Goal: Task Accomplishment & Management: Complete application form

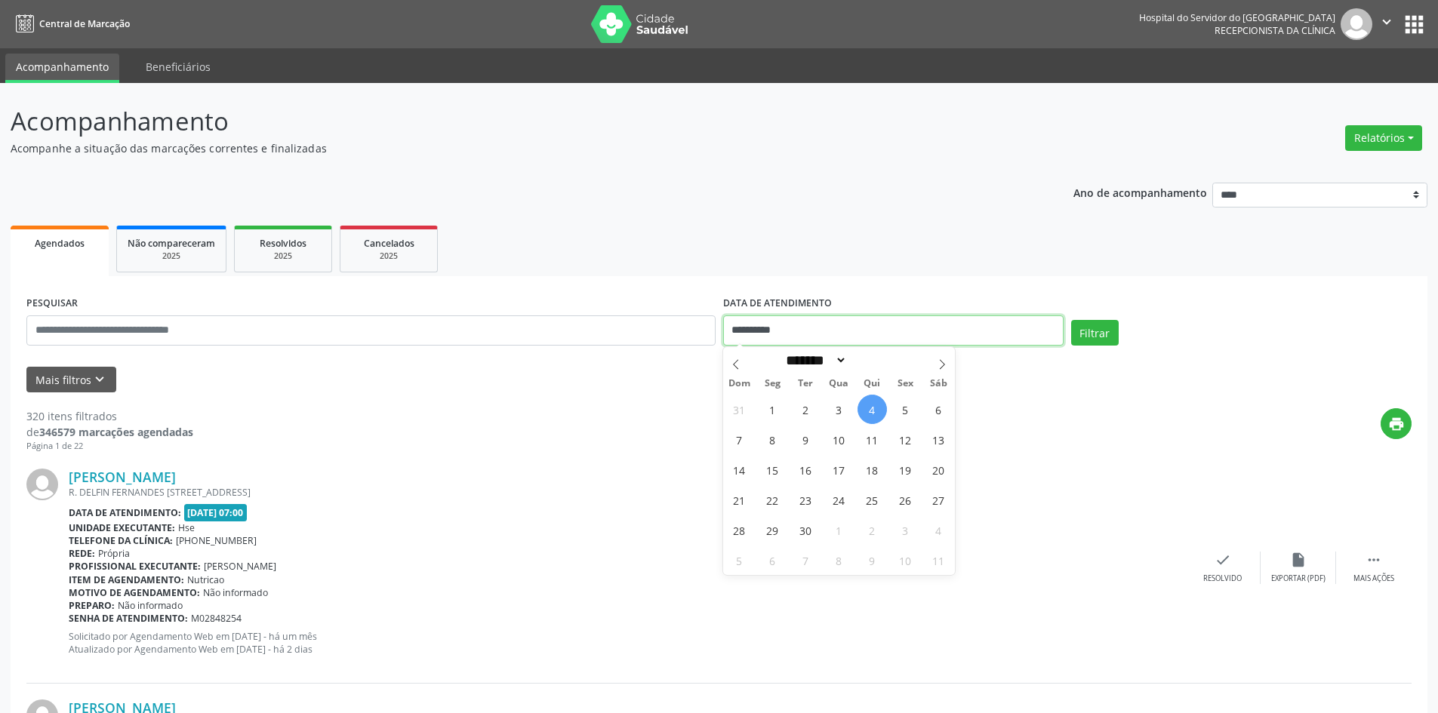
click at [813, 331] on input "**********" at bounding box center [893, 330] width 340 height 30
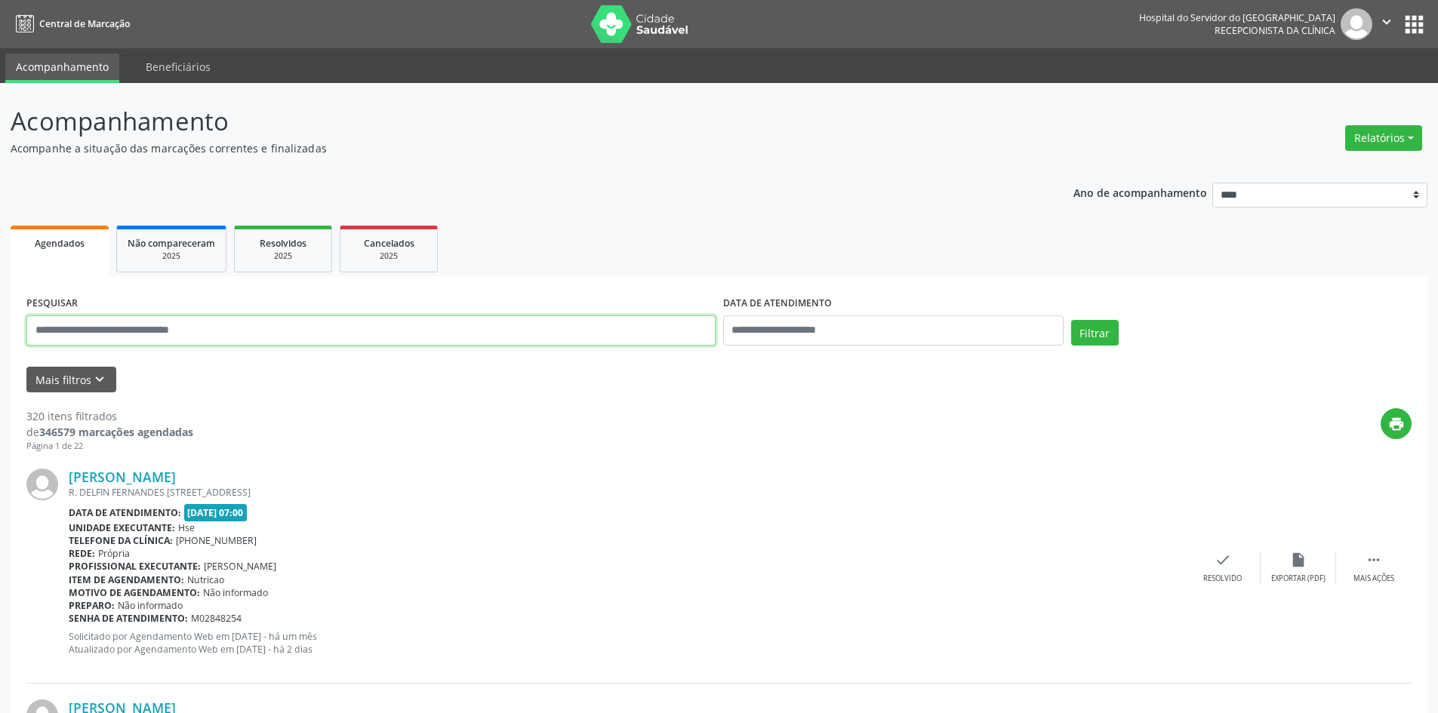
click at [227, 333] on input "text" at bounding box center [370, 330] width 689 height 30
click at [367, 421] on div "print" at bounding box center [802, 430] width 1218 height 45
click at [225, 334] on input "text" at bounding box center [370, 330] width 689 height 30
type input "**********"
click at [77, 374] on button "Mais filtros keyboard_arrow_down" at bounding box center [71, 380] width 90 height 26
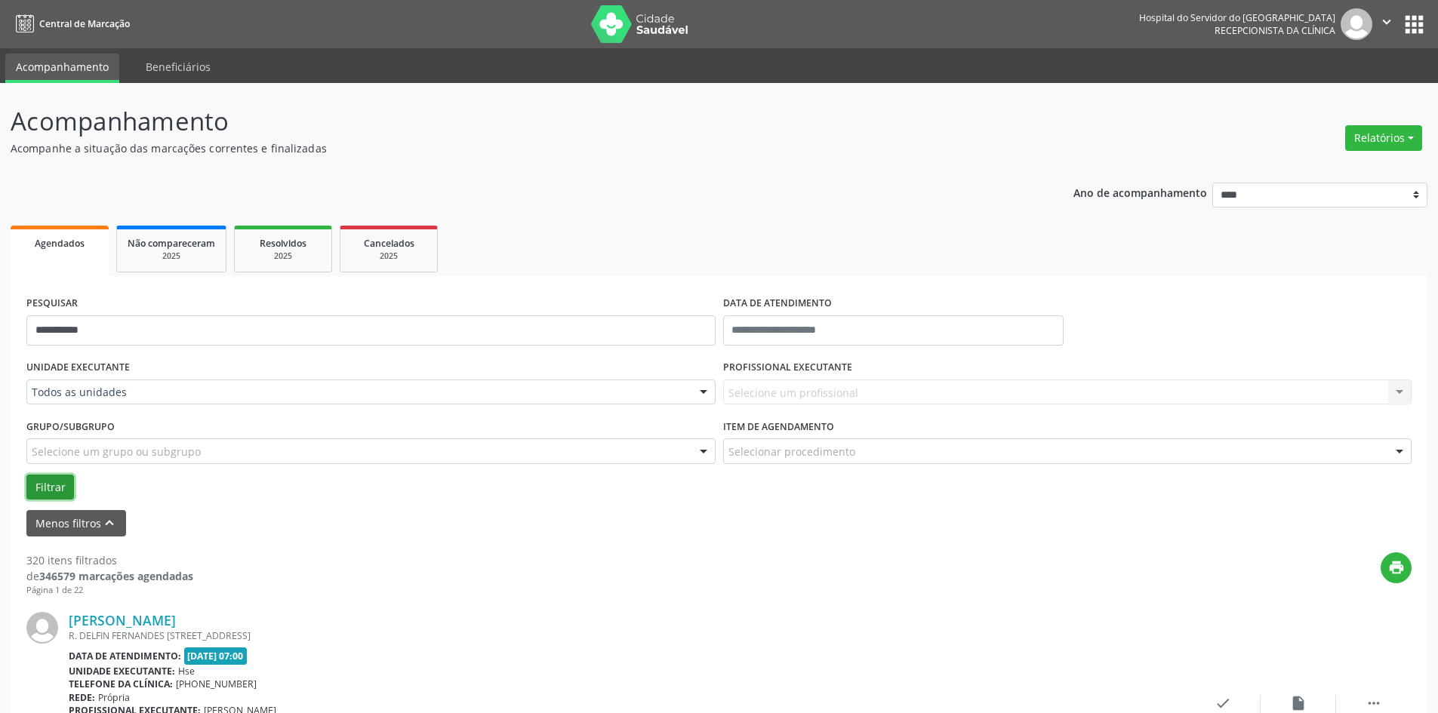
click at [59, 485] on button "Filtrar" at bounding box center [50, 488] width 48 height 26
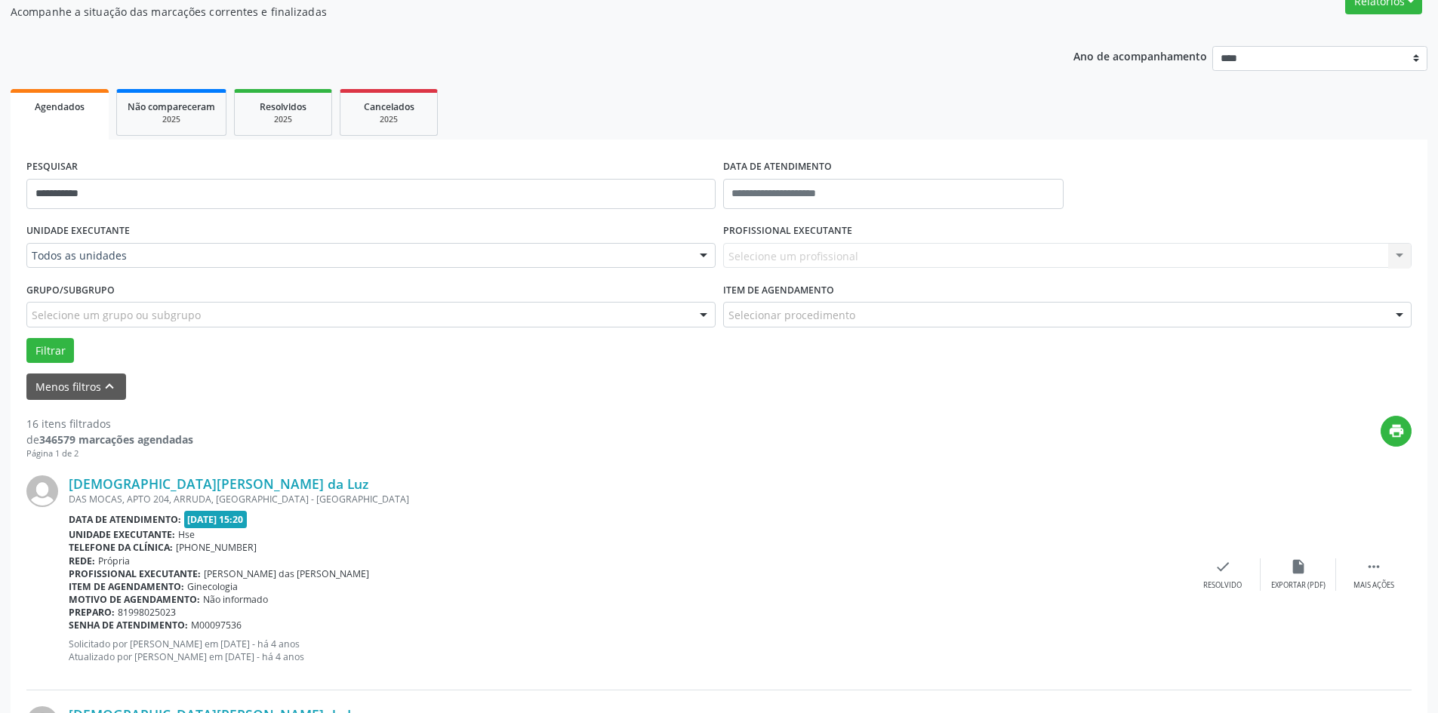
scroll to position [226, 0]
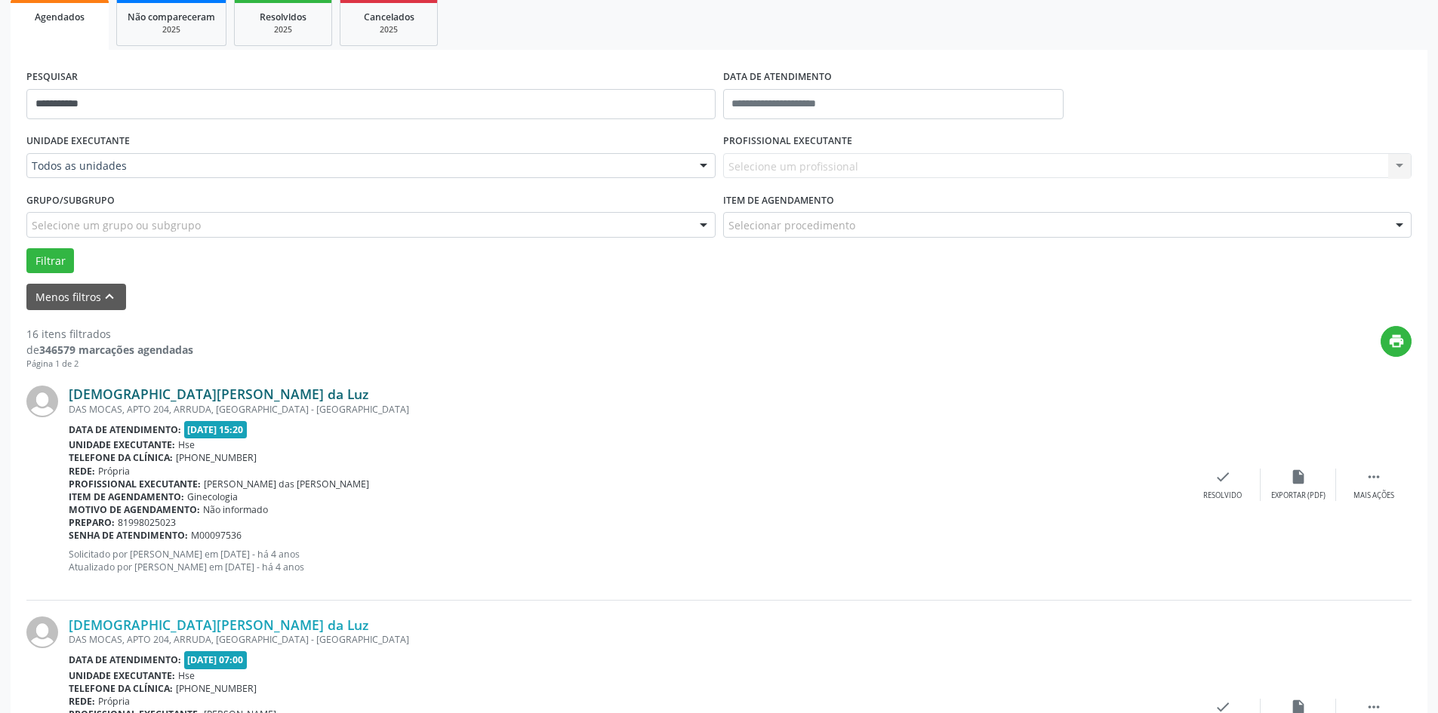
click at [140, 393] on link "[DEMOGRAPHIC_DATA][PERSON_NAME] da Luz" at bounding box center [219, 394] width 300 height 17
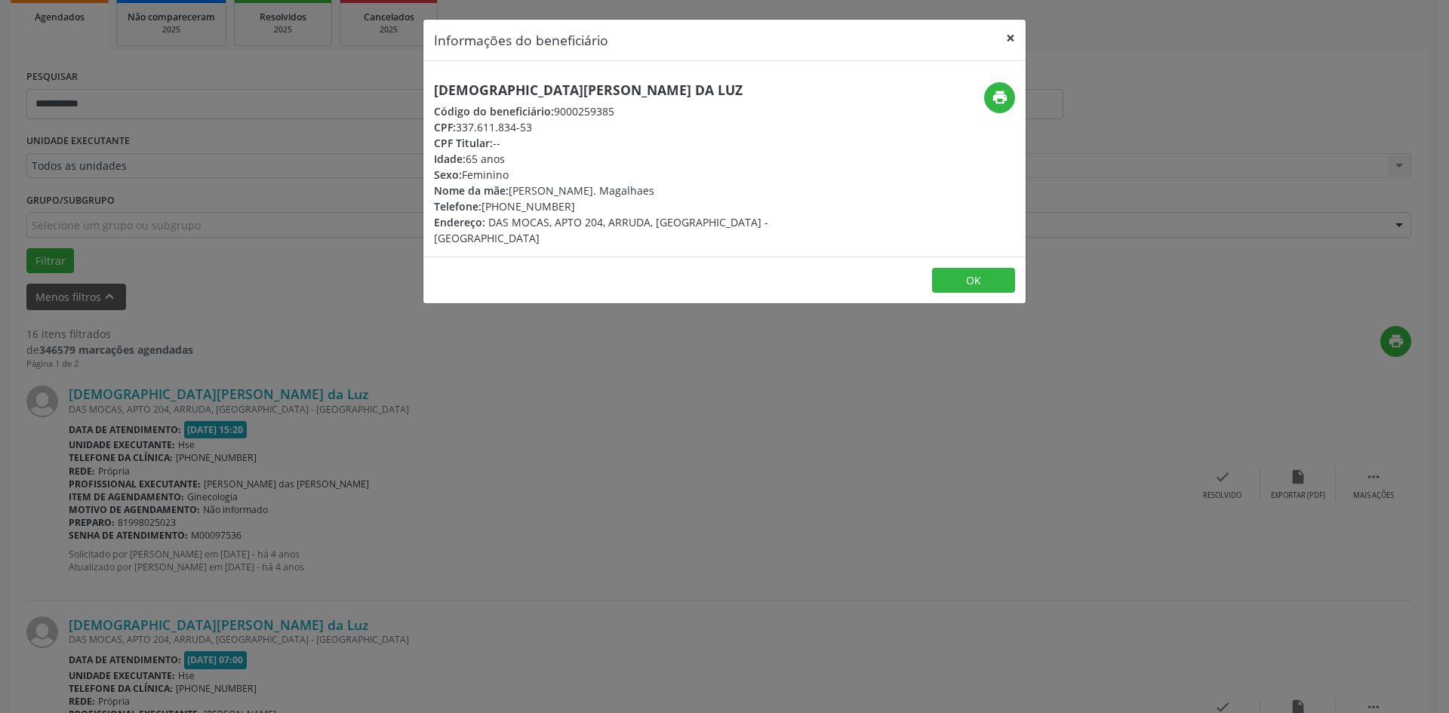
click at [1007, 42] on button "×" at bounding box center [1010, 38] width 30 height 37
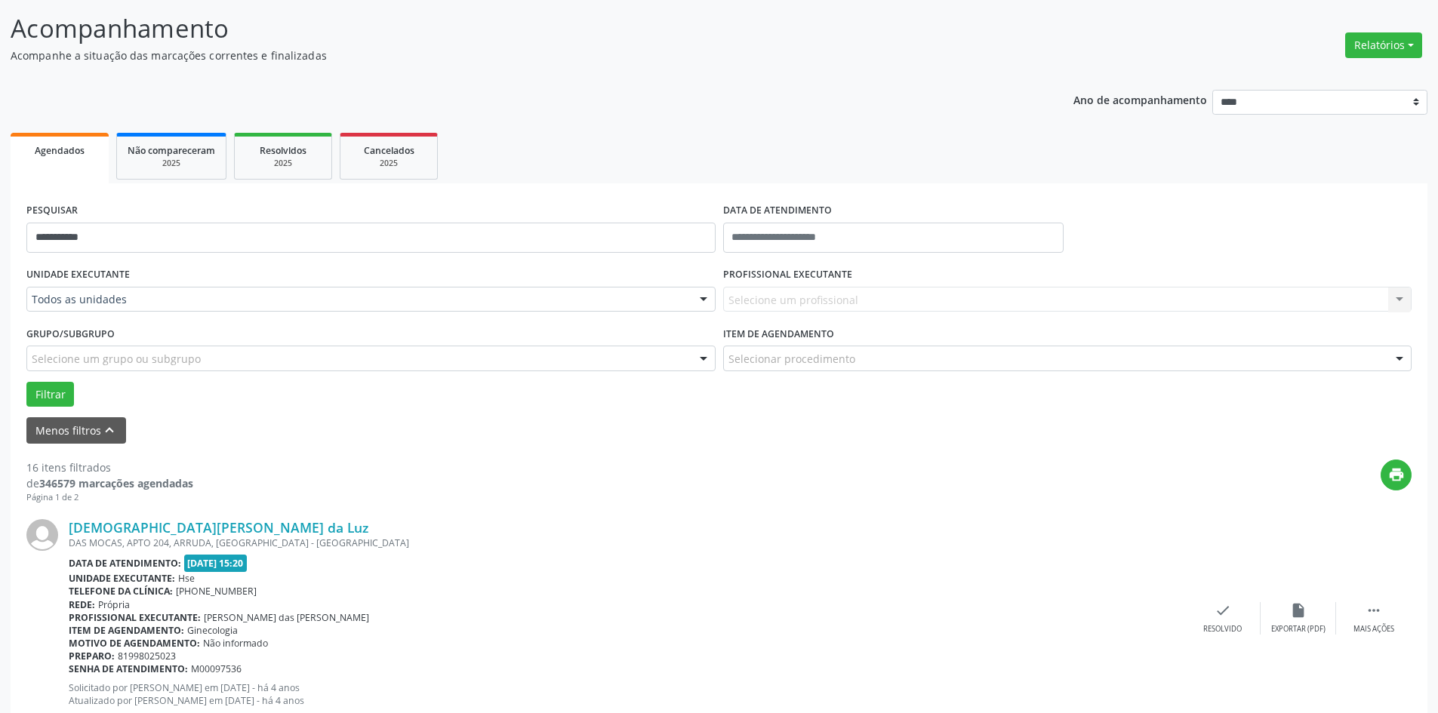
scroll to position [0, 0]
